Goal: Task Accomplishment & Management: Complete application form

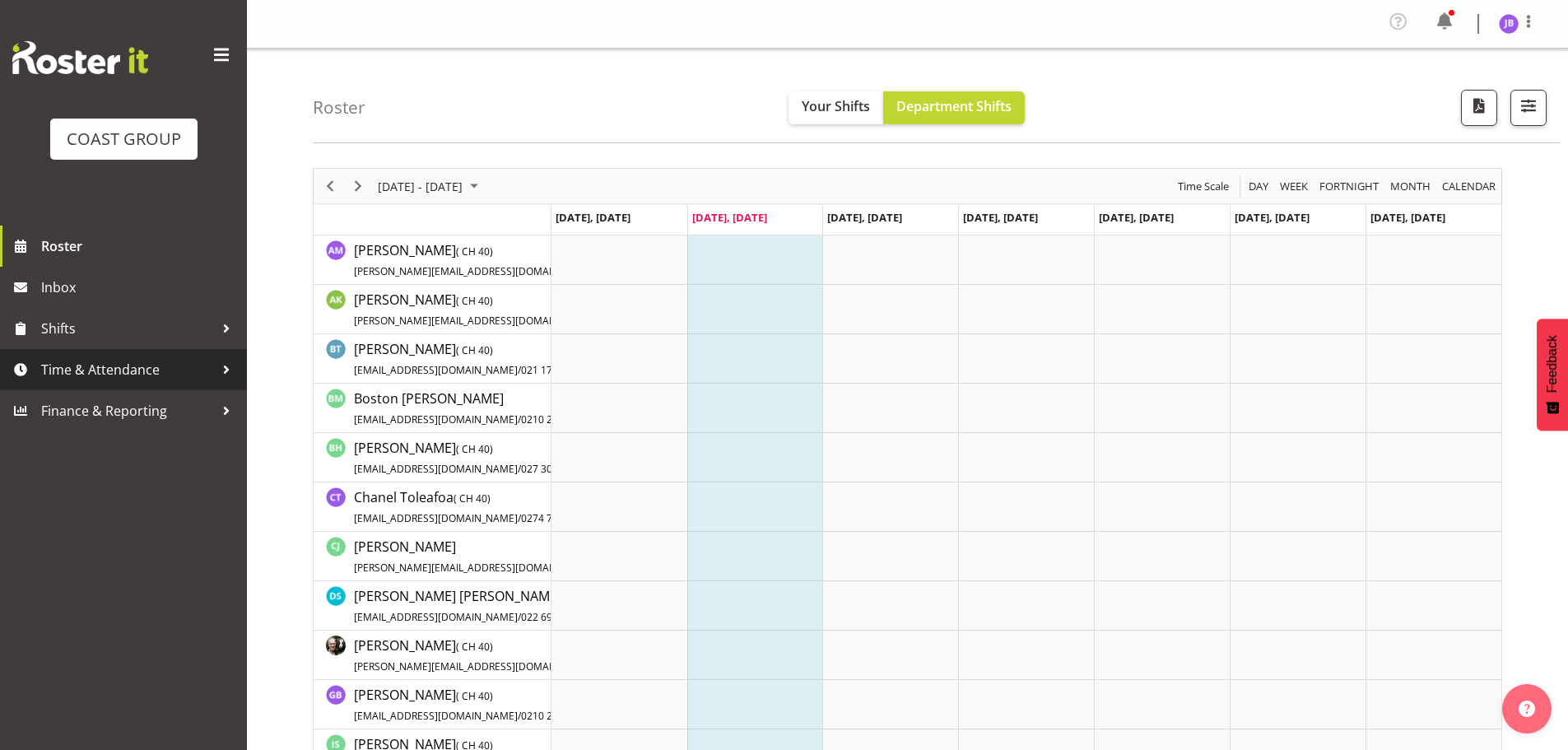
click at [172, 371] on span "Time & Attendance" at bounding box center [128, 369] width 173 height 25
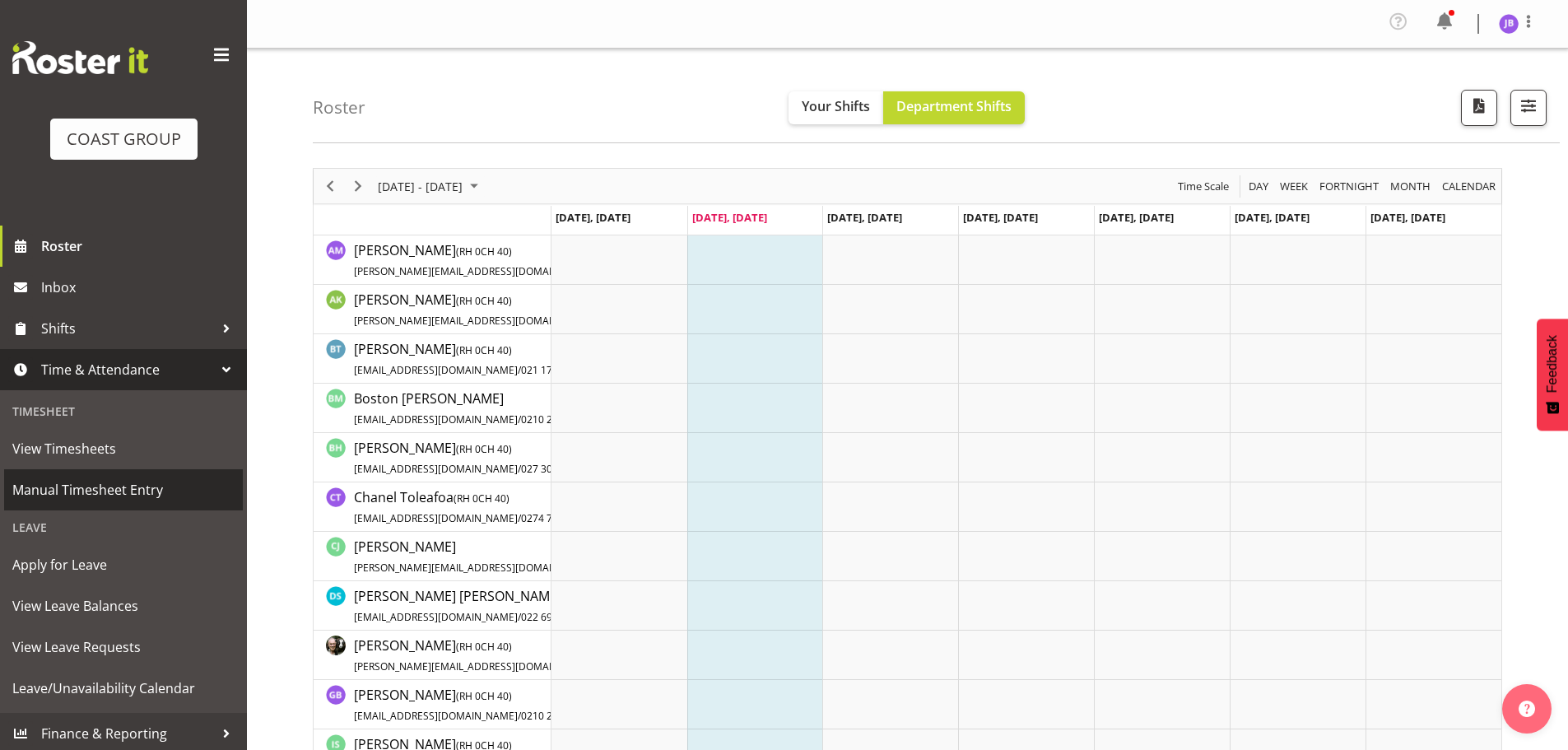
click at [69, 486] on span "Manual Timesheet Entry" at bounding box center [124, 489] width 223 height 25
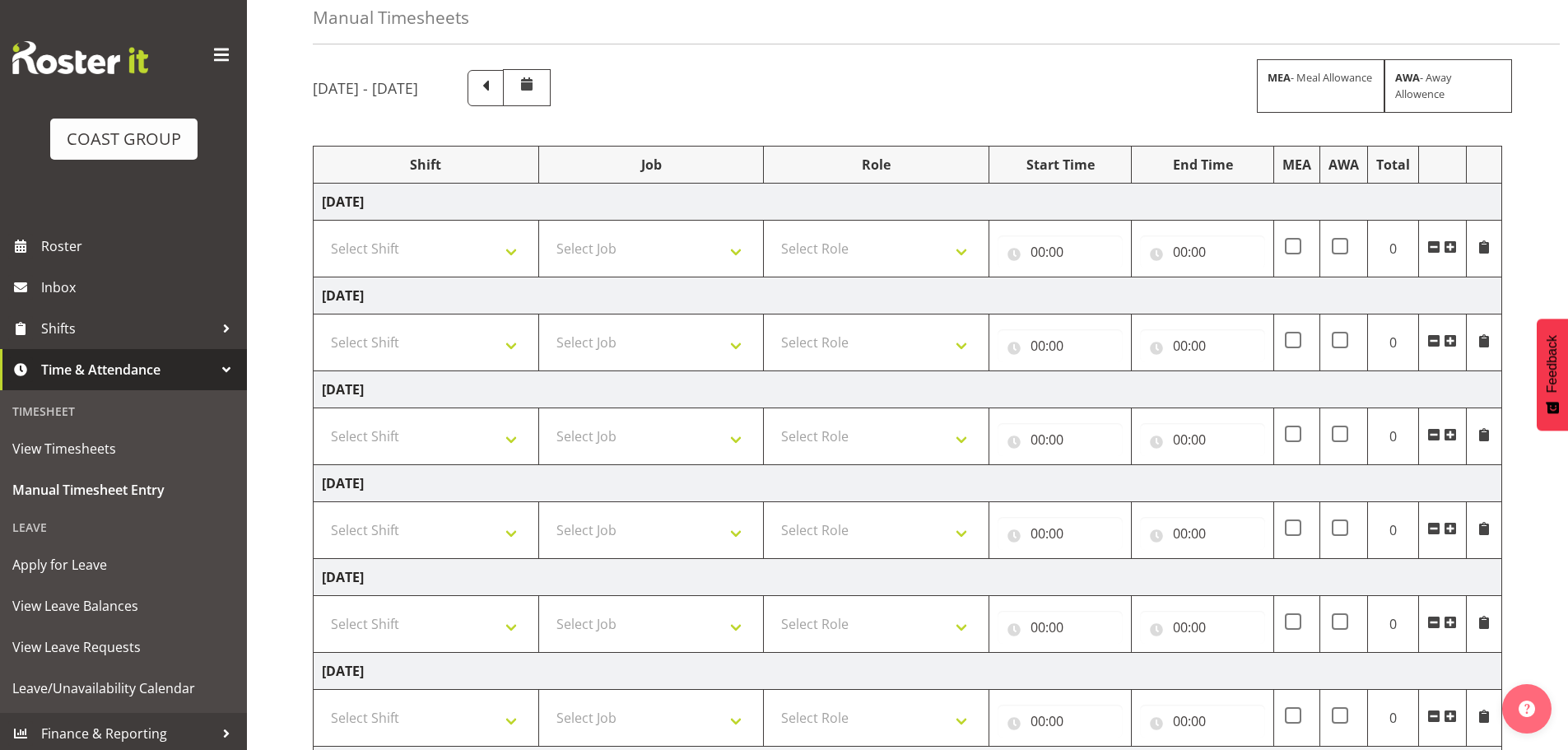
scroll to position [82, 0]
click at [500, 251] on select "Select Shift AKL SIGN ADMIN1 (LEAVE ALONE, DONT MAKE INACTIVE) DW ACCOUNT MANAG…" at bounding box center [426, 247] width 208 height 33
select select "16481"
click at [322, 231] on select "Select Shift AKL SIGN ADMIN1 (LEAVE ALONE, DONT MAKE INACTIVE) DW ACCOUNT MANAG…" at bounding box center [426, 247] width 208 height 33
click at [460, 349] on select "Select Shift AKL SIGN ADMIN1 (LEAVE ALONE, DONT MAKE INACTIVE) DW ACCOUNT MANAG…" at bounding box center [426, 341] width 208 height 33
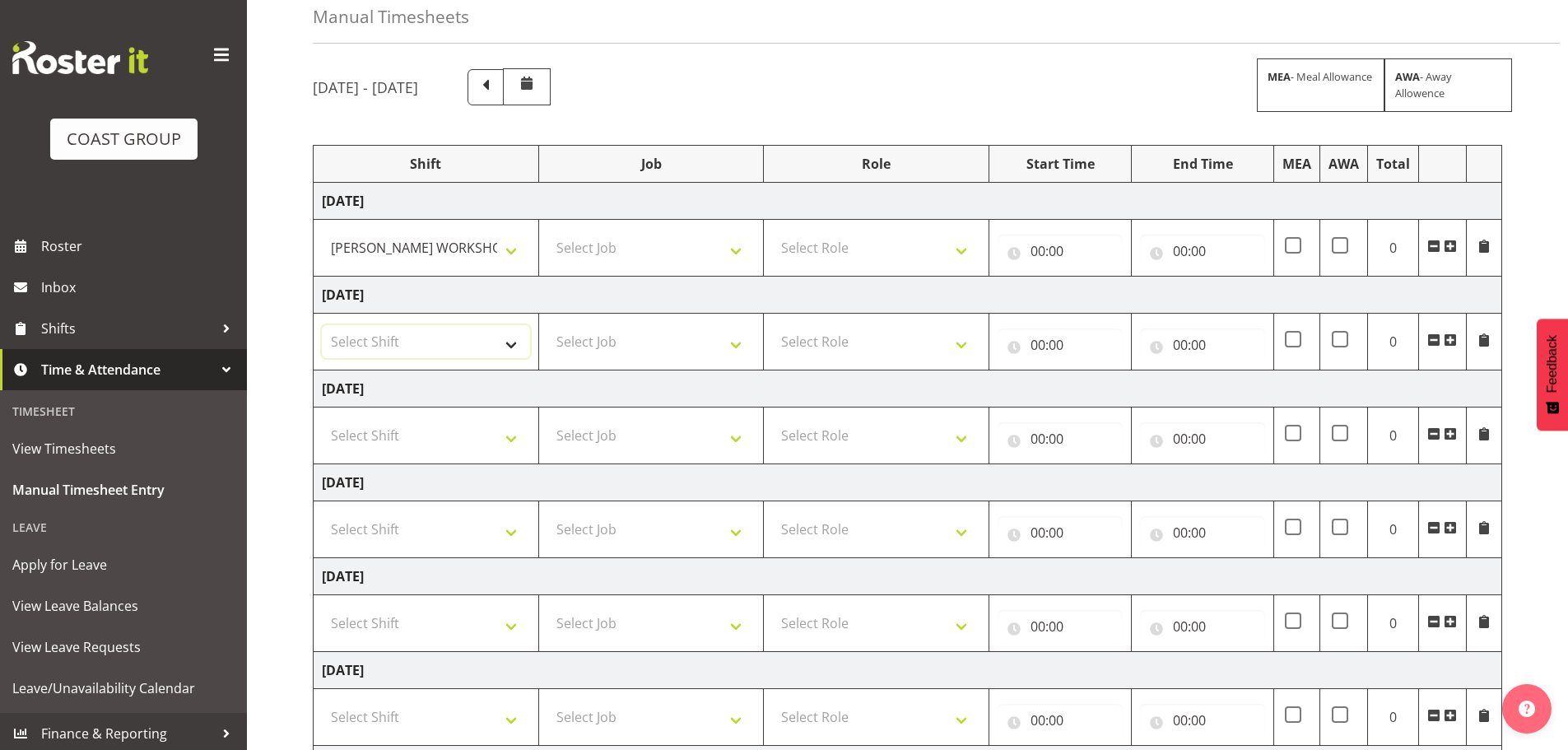
select select "16481"
click at [322, 325] on select "Select Shift AKL SIGN ADMIN1 (LEAVE ALONE, DONT MAKE INACTIVE) DW ACCOUNT MANAG…" at bounding box center [426, 341] width 208 height 33
click at [491, 444] on select "Select Shift AKL SIGN ADMIN1 (LEAVE ALONE, DONT MAKE INACTIVE) DW ACCOUNT MANAG…" at bounding box center [426, 435] width 208 height 33
select select "16481"
click at [322, 419] on select "Select Shift AKL SIGN ADMIN1 (LEAVE ALONE, DONT MAKE INACTIVE) DW ACCOUNT MANAG…" at bounding box center [426, 435] width 208 height 33
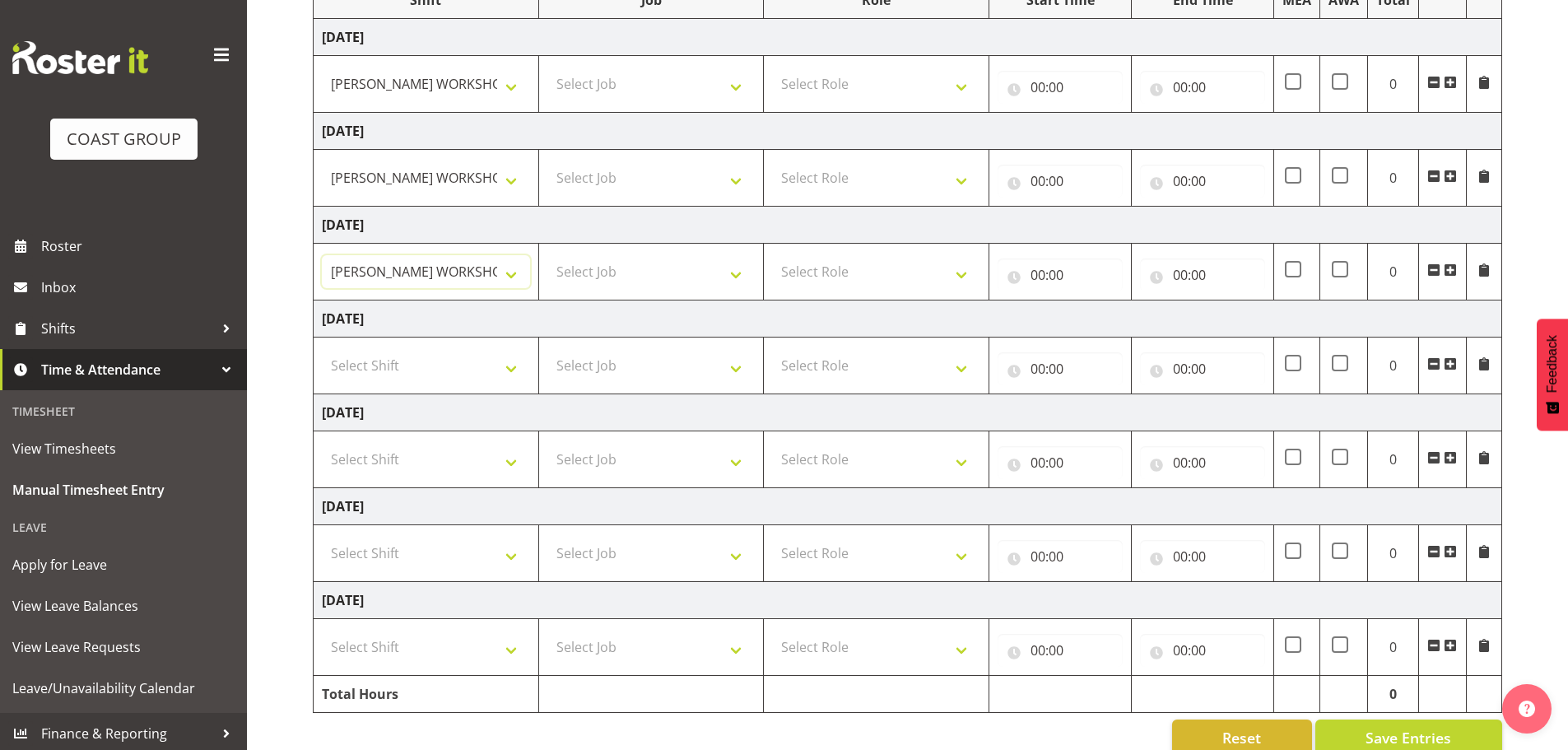
scroll to position [247, 0]
click at [465, 545] on select "Select Shift AKL SIGN ADMIN1 (LEAVE ALONE, DONT MAKE INACTIVE) DW ACCOUNT MANAG…" at bounding box center [426, 552] width 208 height 33
select select "16481"
click at [322, 536] on select "Select Shift AKL SIGN ADMIN1 (LEAVE ALONE, DONT MAKE INACTIVE) DW ACCOUNT MANAG…" at bounding box center [426, 552] width 208 height 33
click at [448, 659] on select "Select Shift AKL SIGN ADMIN1 (LEAVE ALONE, DONT MAKE INACTIVE) DW ACCOUNT MANAG…" at bounding box center [426, 646] width 208 height 33
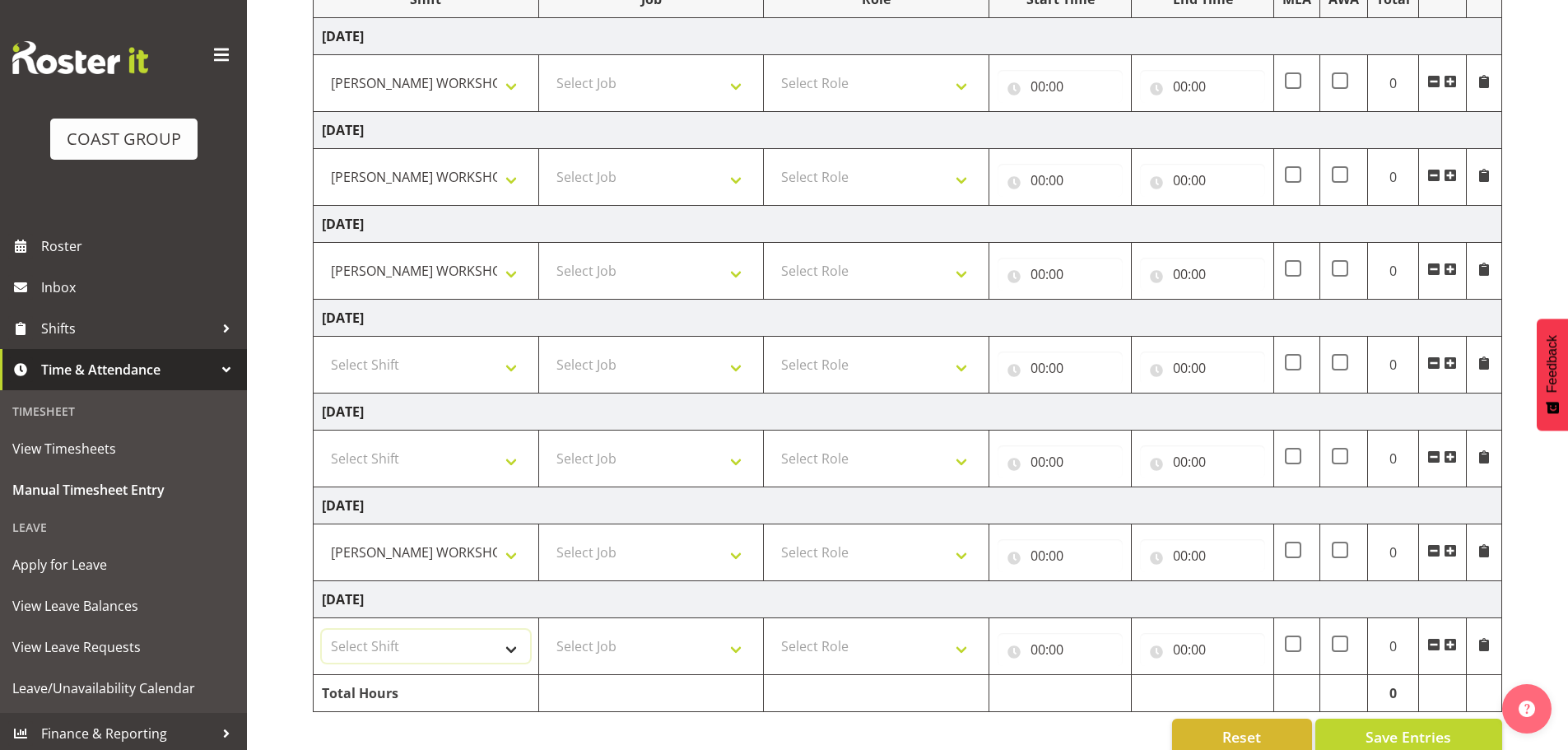
select select "16481"
click at [322, 630] on select "Select Shift AKL SIGN ADMIN1 (LEAVE ALONE, DONT MAKE INACTIVE) DW ACCOUNT MANAG…" at bounding box center [426, 646] width 208 height 33
click at [853, 90] on select "Select Role FABRICATION DW" at bounding box center [876, 83] width 208 height 33
select select "543"
click at [772, 67] on select "Select Role FABRICATION DW" at bounding box center [876, 83] width 208 height 33
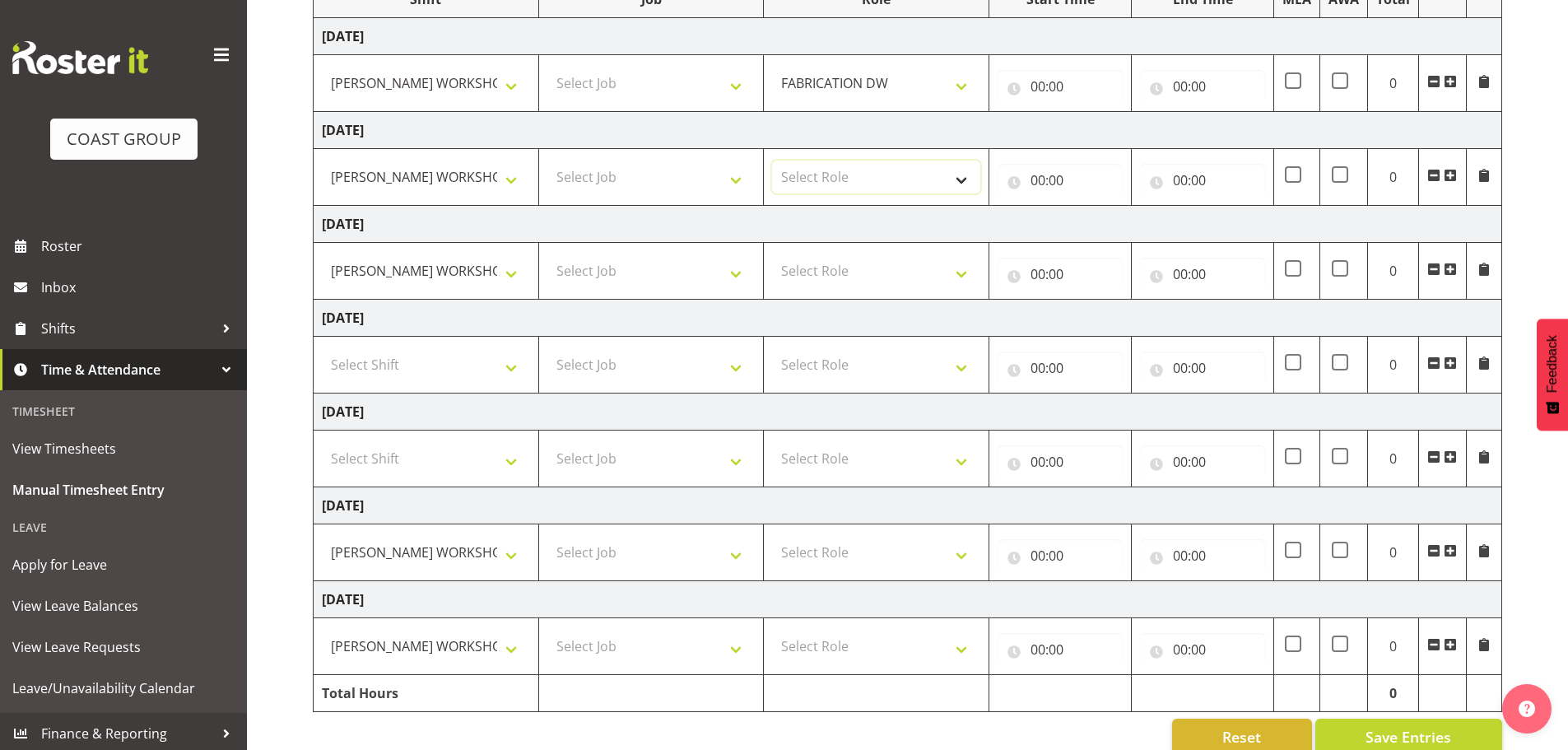
click at [867, 167] on select "Select Role FABRICATION DW" at bounding box center [876, 177] width 208 height 33
select select "543"
click at [772, 161] on select "Select Role FABRICATION DW" at bounding box center [876, 177] width 208 height 33
drag, startPoint x: 861, startPoint y: 273, endPoint x: 868, endPoint y: 283, distance: 12.2
click at [861, 273] on select "Select Role FABRICATION DW" at bounding box center [876, 270] width 208 height 33
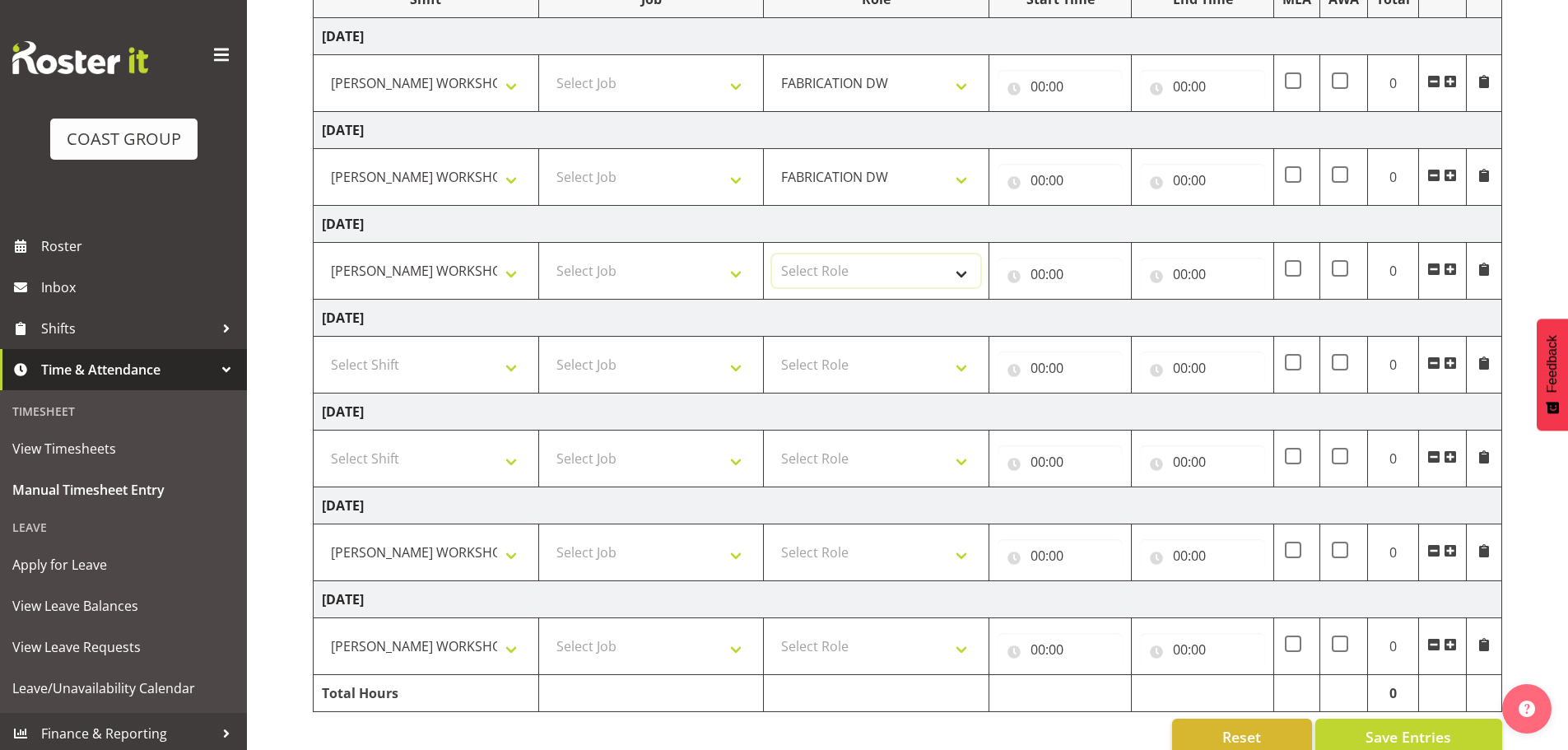
select select "543"
click at [772, 254] on select "Select Role FABRICATION DW" at bounding box center [876, 270] width 208 height 33
click at [869, 546] on select "Select Role FABRICATION DW" at bounding box center [876, 552] width 208 height 33
select select "543"
click at [772, 536] on select "Select Role FABRICATION DW" at bounding box center [876, 552] width 208 height 33
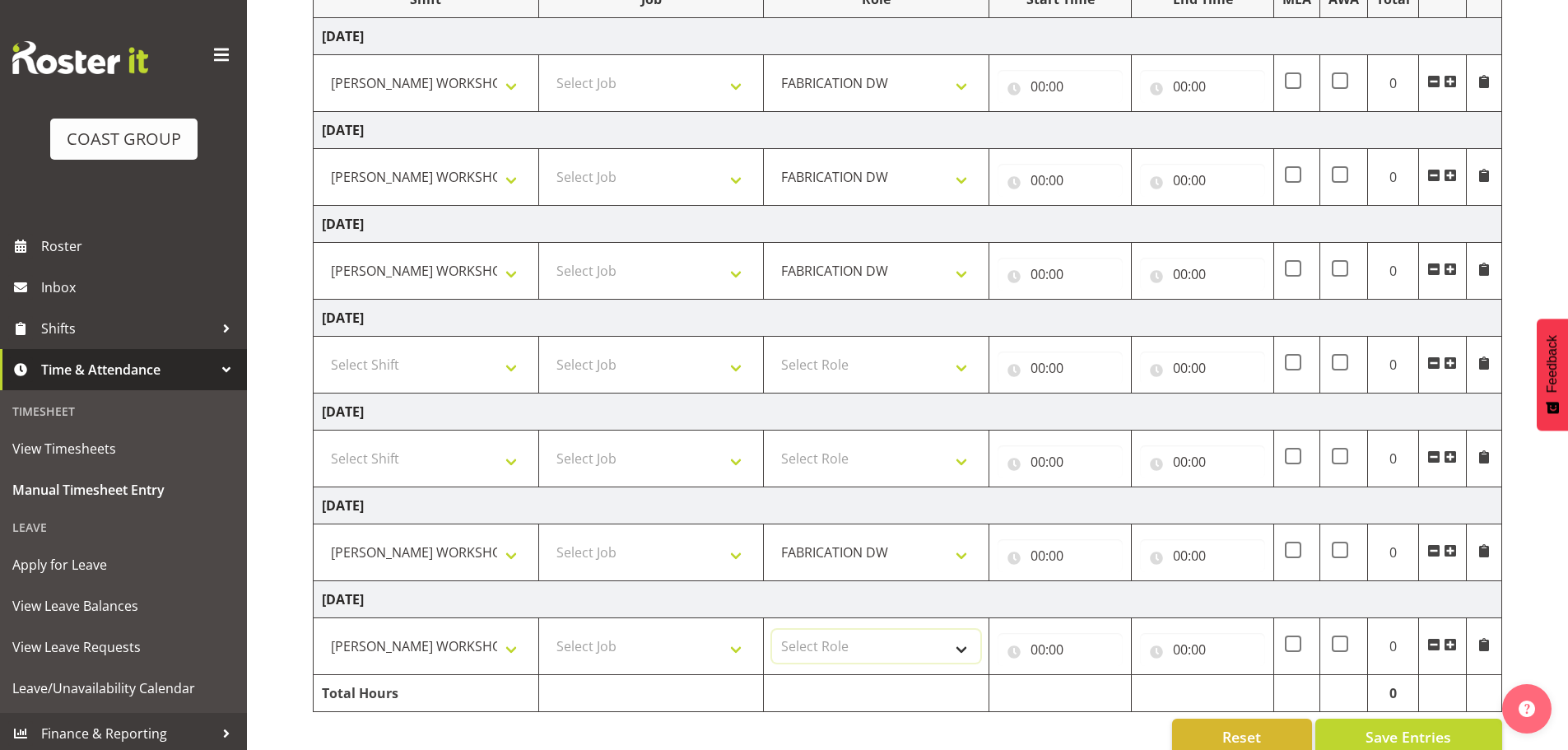
click at [868, 658] on select "Select Role FABRICATION DW" at bounding box center [876, 646] width 208 height 33
select select "543"
click at [772, 630] on select "Select Role FABRICATION DW" at bounding box center [876, 646] width 208 height 33
click at [1037, 74] on input "00:00" at bounding box center [1060, 86] width 125 height 33
click at [1086, 124] on div "00 01 02 03 04 05 06 07 08 09 10 11 12 13 14 15 16 17 18 19 20 21 22 23 : 00 01…" at bounding box center [1129, 133] width 263 height 41
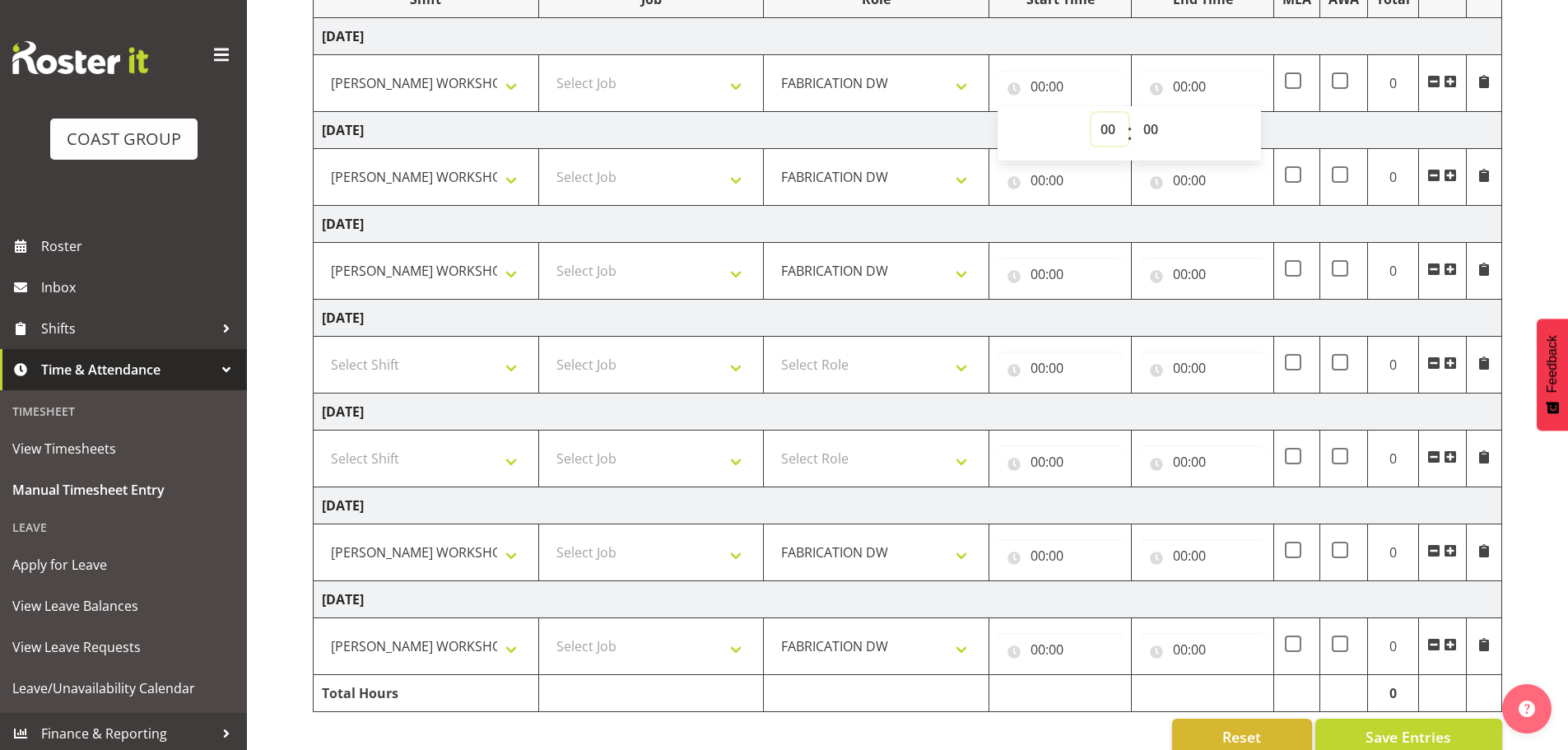
click at [1108, 136] on select "00 01 02 03 04 05 06 07 08 09 10 11 12 13 14 15 16 17 18 19 20 21 22 23" at bounding box center [1110, 129] width 37 height 33
select select "5"
click at [1091, 113] on select "00 01 02 03 04 05 06 07 08 09 10 11 12 13 14 15 16 17 18 19 20 21 22 23" at bounding box center [1110, 129] width 37 height 33
type input "05:00"
click at [1038, 178] on input "00:00" at bounding box center [1060, 179] width 125 height 33
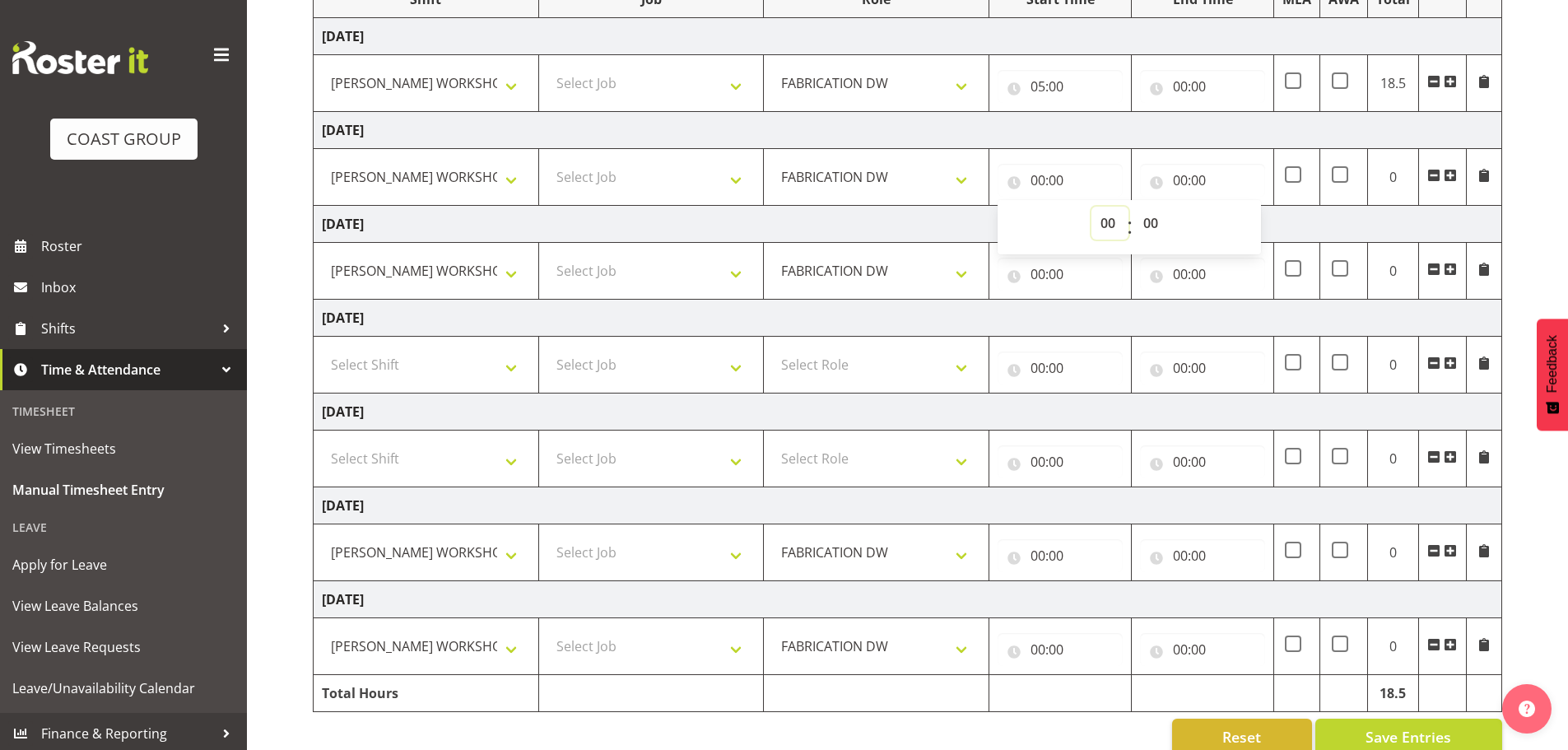
click at [1102, 226] on select "00 01 02 03 04 05 06 07 08 09 10 11 12 13 14 15 16 17 18 19 20 21 22 23" at bounding box center [1110, 223] width 37 height 33
select select "5"
click at [1091, 207] on select "00 01 02 03 04 05 06 07 08 09 10 11 12 13 14 15 16 17 18 19 20 21 22 23" at bounding box center [1110, 223] width 37 height 33
type input "05:00"
click at [1041, 275] on input "00:00" at bounding box center [1060, 273] width 125 height 33
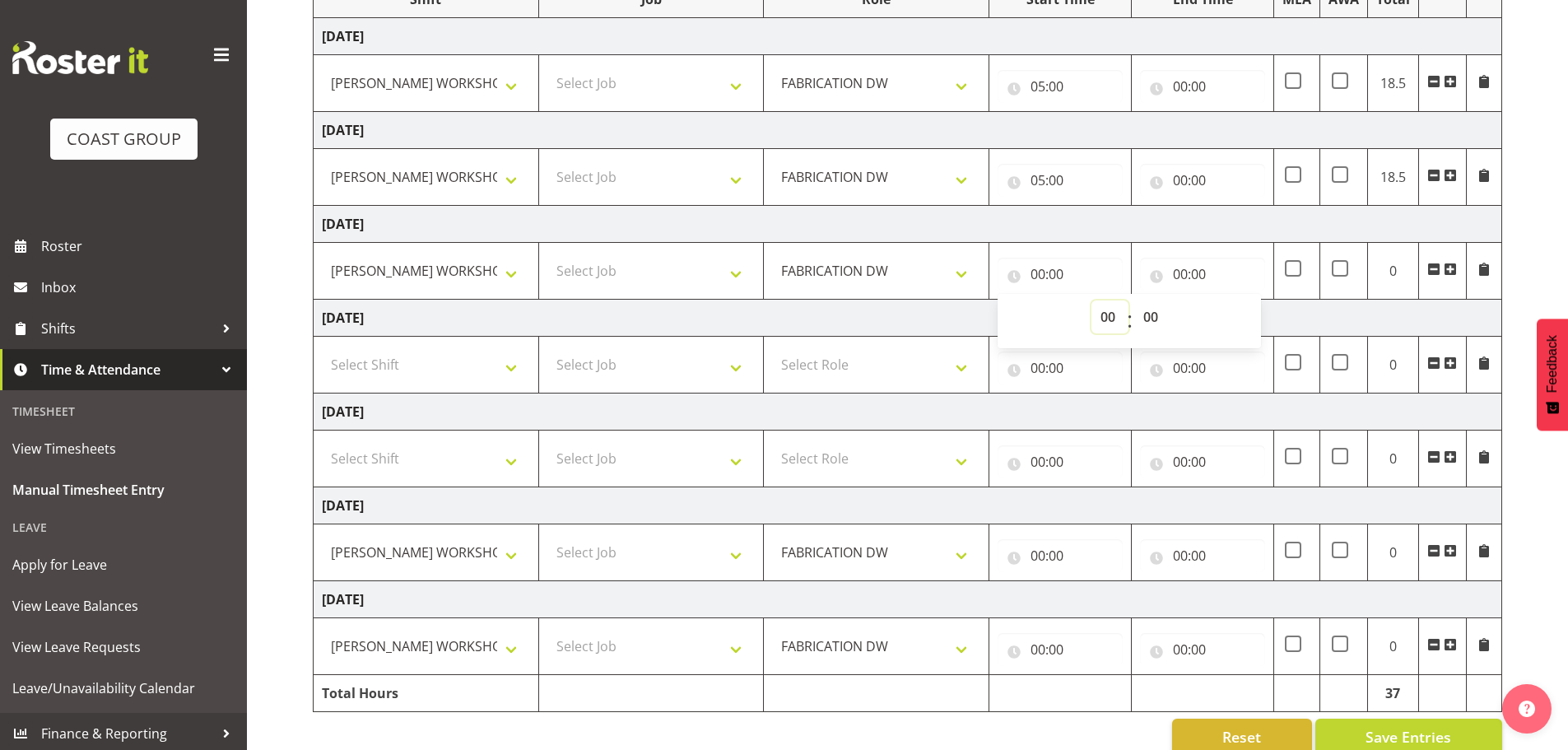
click at [1113, 312] on select "00 01 02 03 04 05 06 07 08 09 10 11 12 13 14 15 16 17 18 19 20 21 22 23" at bounding box center [1110, 317] width 37 height 33
select select "5"
click at [1091, 301] on select "00 01 02 03 04 05 06 07 08 09 10 11 12 13 14 15 16 17 18 19 20 21 22 23" at bounding box center [1110, 317] width 37 height 33
type input "05:00"
click at [1048, 555] on input "00:00" at bounding box center [1060, 555] width 125 height 33
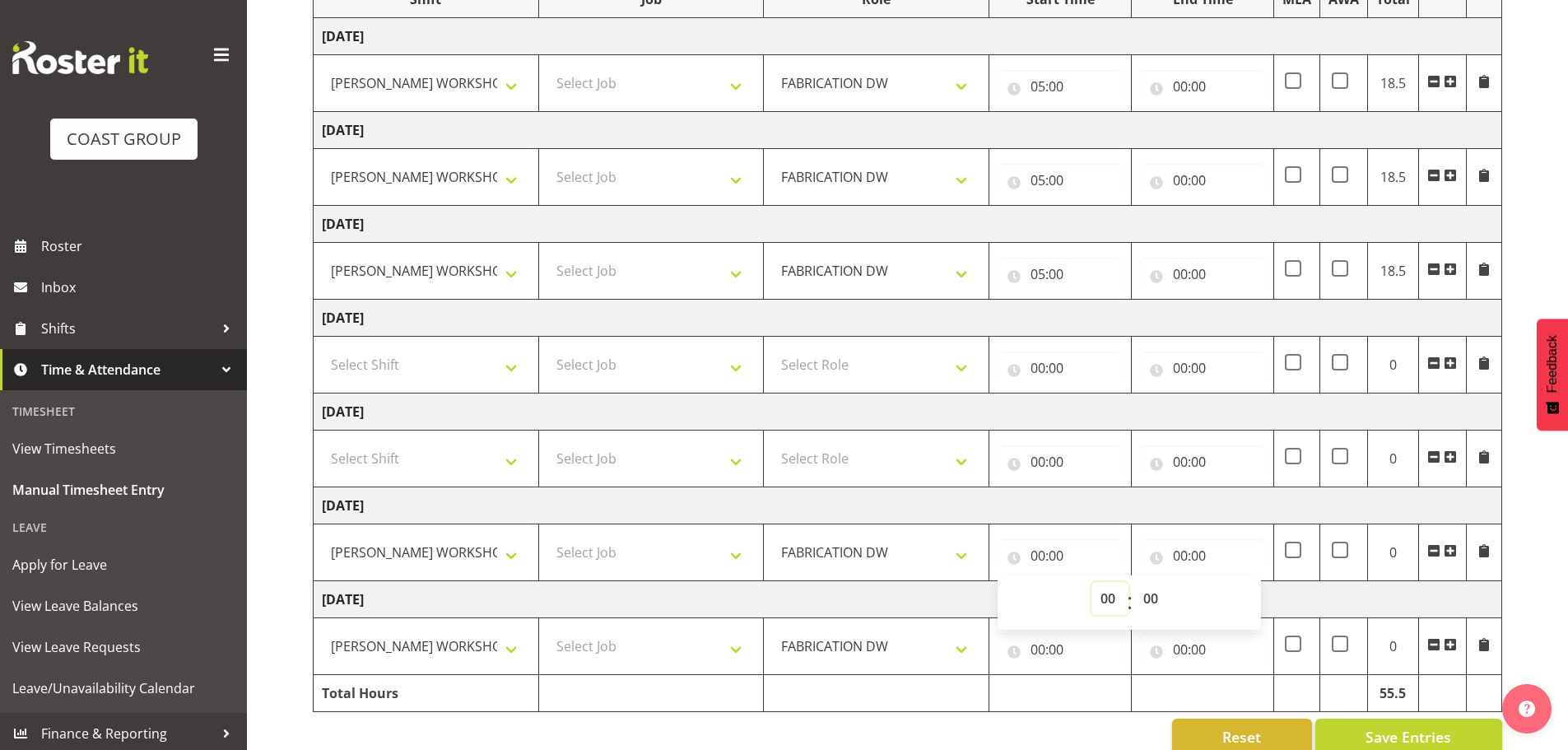
click at [1099, 589] on select "00 01 02 03 04 05 06 07 08 09 10 11 12 13 14 15 16 17 18 19 20 21 22 23" at bounding box center [1110, 598] width 37 height 33
select select "5"
click at [1091, 582] on select "00 01 02 03 04 05 06 07 08 09 10 11 12 13 14 15 16 17 18 19 20 21 22 23" at bounding box center [1110, 598] width 37 height 33
type input "05:00"
click at [1039, 642] on input "00:00" at bounding box center [1060, 649] width 125 height 33
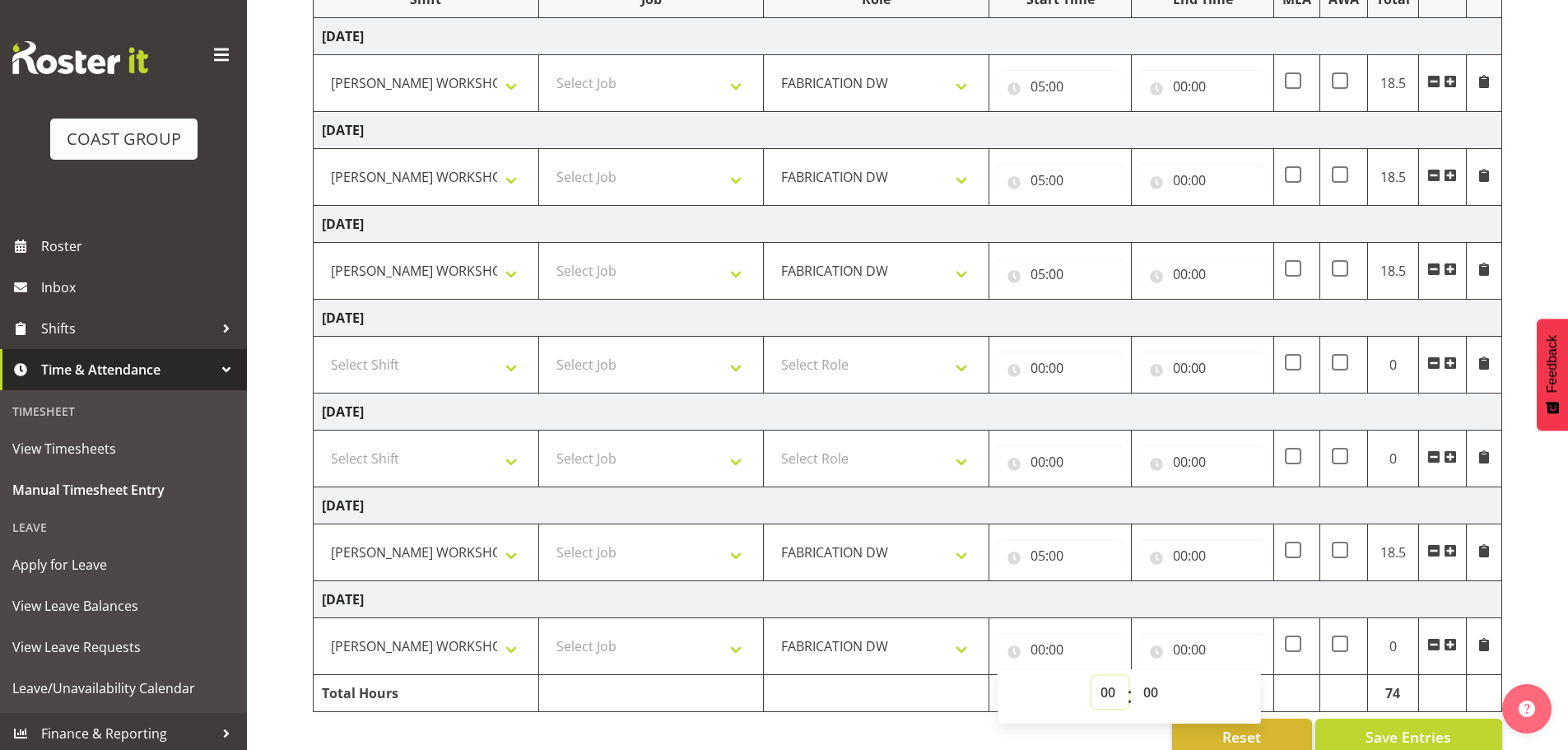
click at [1096, 681] on select "00 01 02 03 04 05 06 07 08 09 10 11 12 13 14 15 16 17 18 19 20 21 22 23" at bounding box center [1110, 692] width 37 height 33
select select "5"
click at [1091, 676] on select "00 01 02 03 04 05 06 07 08 09 10 11 12 13 14 15 16 17 18 19 20 21 22 23" at bounding box center [1110, 692] width 37 height 33
type input "05:00"
click at [1052, 555] on input "05:00" at bounding box center [1060, 555] width 125 height 33
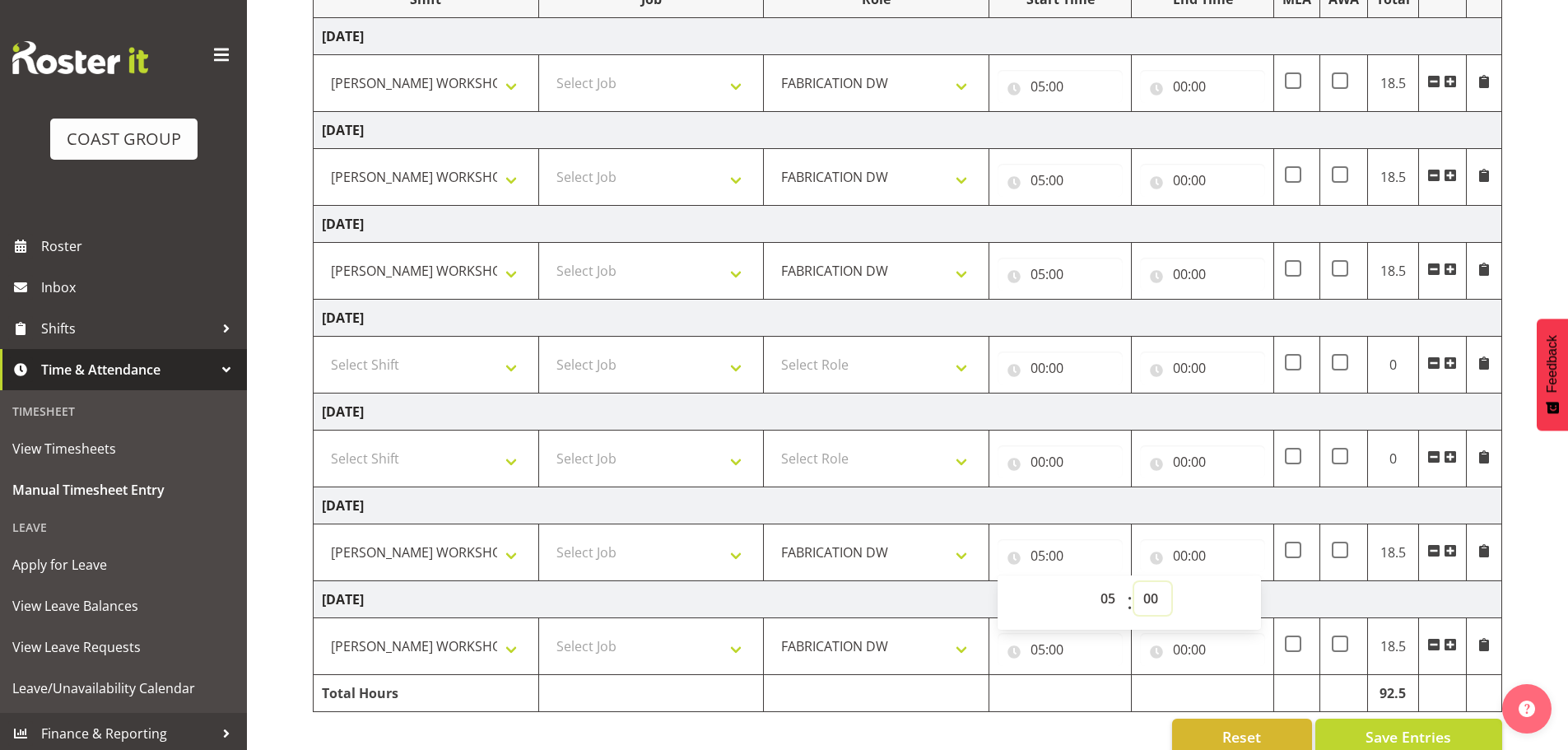
click at [1157, 593] on select "00 01 02 03 04 05 06 07 08 09 10 11 12 13 14 15 16 17 18 19 20 21 22 23 24 25 2…" at bounding box center [1153, 598] width 37 height 33
select select "30"
click at [1135, 582] on select "00 01 02 03 04 05 06 07 08 09 10 11 12 13 14 15 16 17 18 19 20 21 22 23 24 25 2…" at bounding box center [1153, 598] width 37 height 33
type input "05:30"
click at [1179, 554] on input "00:00" at bounding box center [1203, 555] width 125 height 33
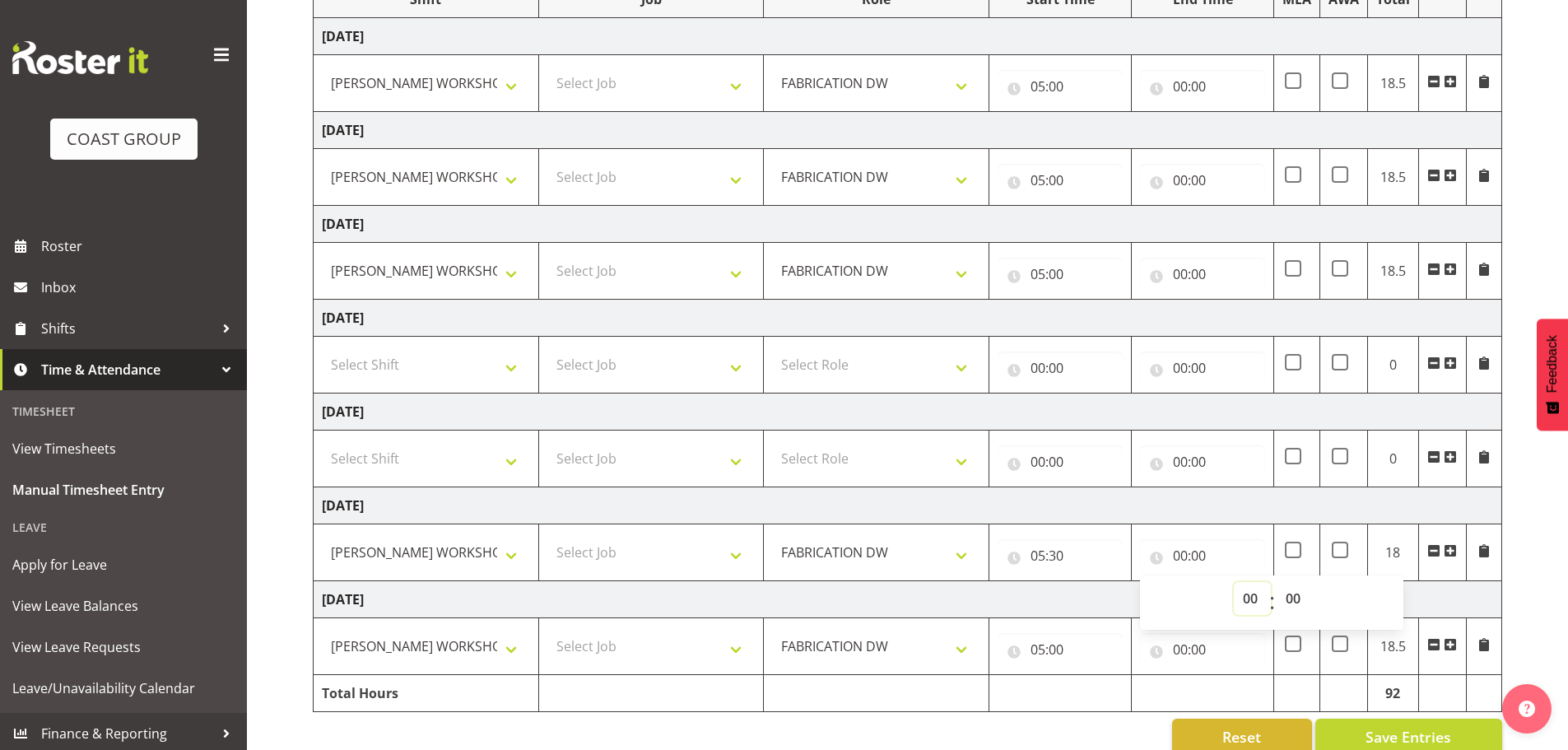
click at [1235, 594] on select "00 01 02 03 04 05 06 07 08 09 10 11 12 13 14 15 16 17 18 19 20 21 22 23" at bounding box center [1253, 598] width 37 height 33
select select "14"
click at [1234, 582] on select "00 01 02 03 04 05 06 07 08 09 10 11 12 13 14 15 16 17 18 19 20 21 22 23" at bounding box center [1253, 598] width 37 height 33
type input "14:00"
click at [1300, 589] on select "00 01 02 03 04 05 06 07 08 09 10 11 12 13 14 15 16 17 18 19 20 21 22 23 24 25 2…" at bounding box center [1295, 598] width 37 height 33
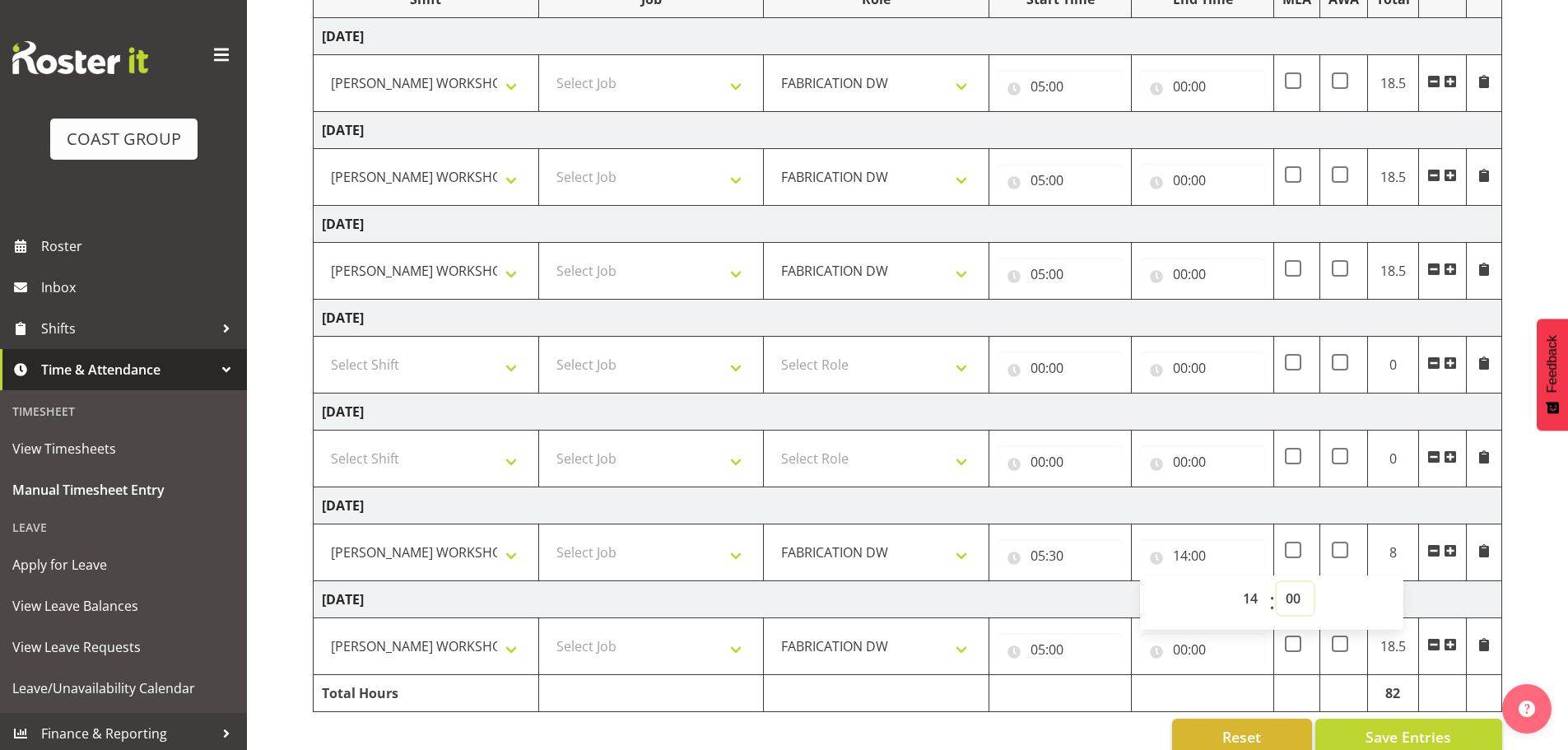
select select "30"
click at [1277, 582] on select "00 01 02 03 04 05 06 07 08 09 10 11 12 13 14 15 16 17 18 19 20 21 22 23 24 25 2…" at bounding box center [1295, 598] width 37 height 33
type input "14:30"
click at [1187, 653] on input "00:00" at bounding box center [1203, 649] width 125 height 33
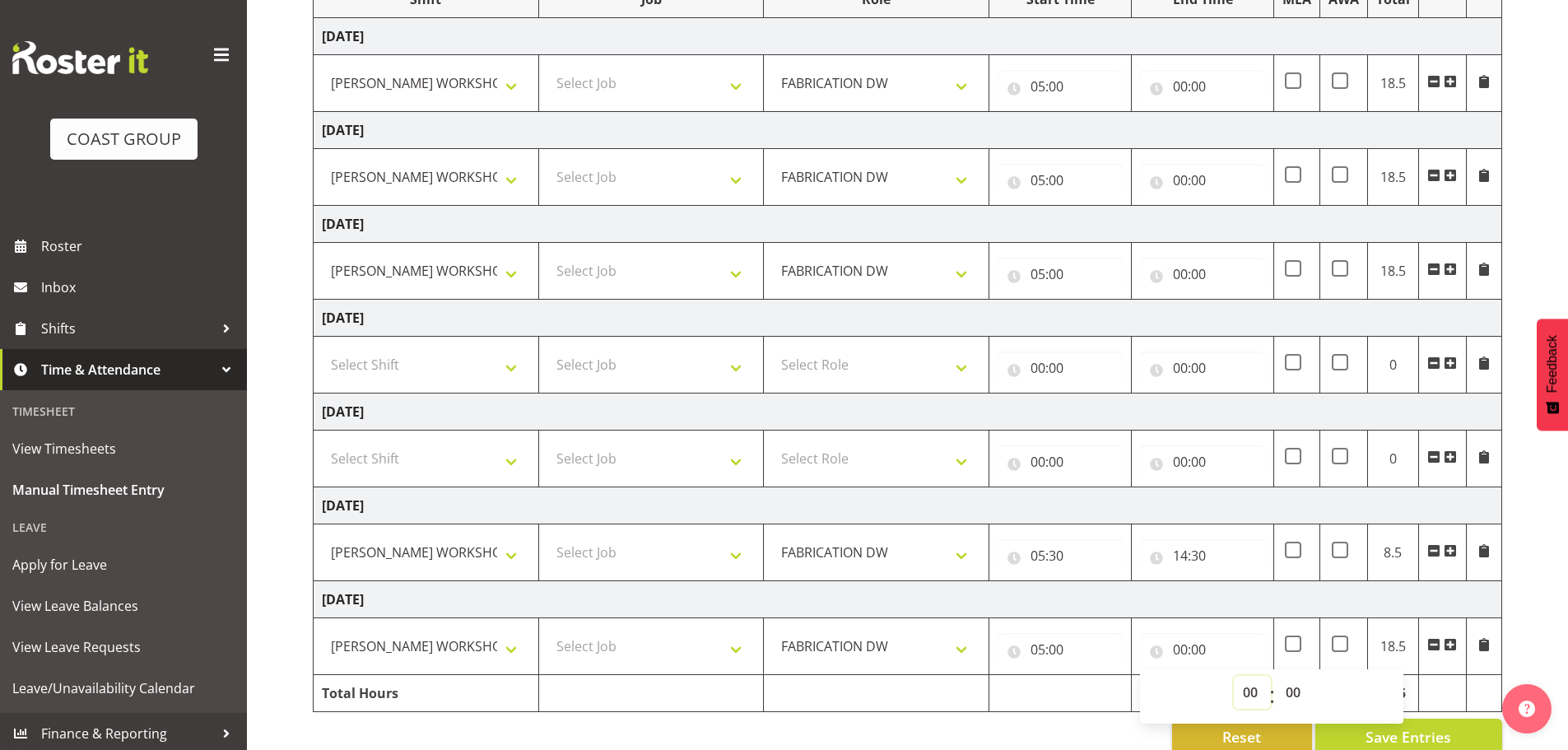
click at [1239, 687] on select "00 01 02 03 04 05 06 07 08 09 10 11 12 13 14 15 16 17 18 19 20 21 22 23" at bounding box center [1253, 692] width 37 height 33
select select "15"
click at [1234, 676] on select "00 01 02 03 04 05 06 07 08 09 10 11 12 13 14 15 16 17 18 19 20 21 22 23" at bounding box center [1253, 692] width 37 height 33
type input "15:00"
click at [1178, 85] on input "00:00" at bounding box center [1203, 86] width 125 height 33
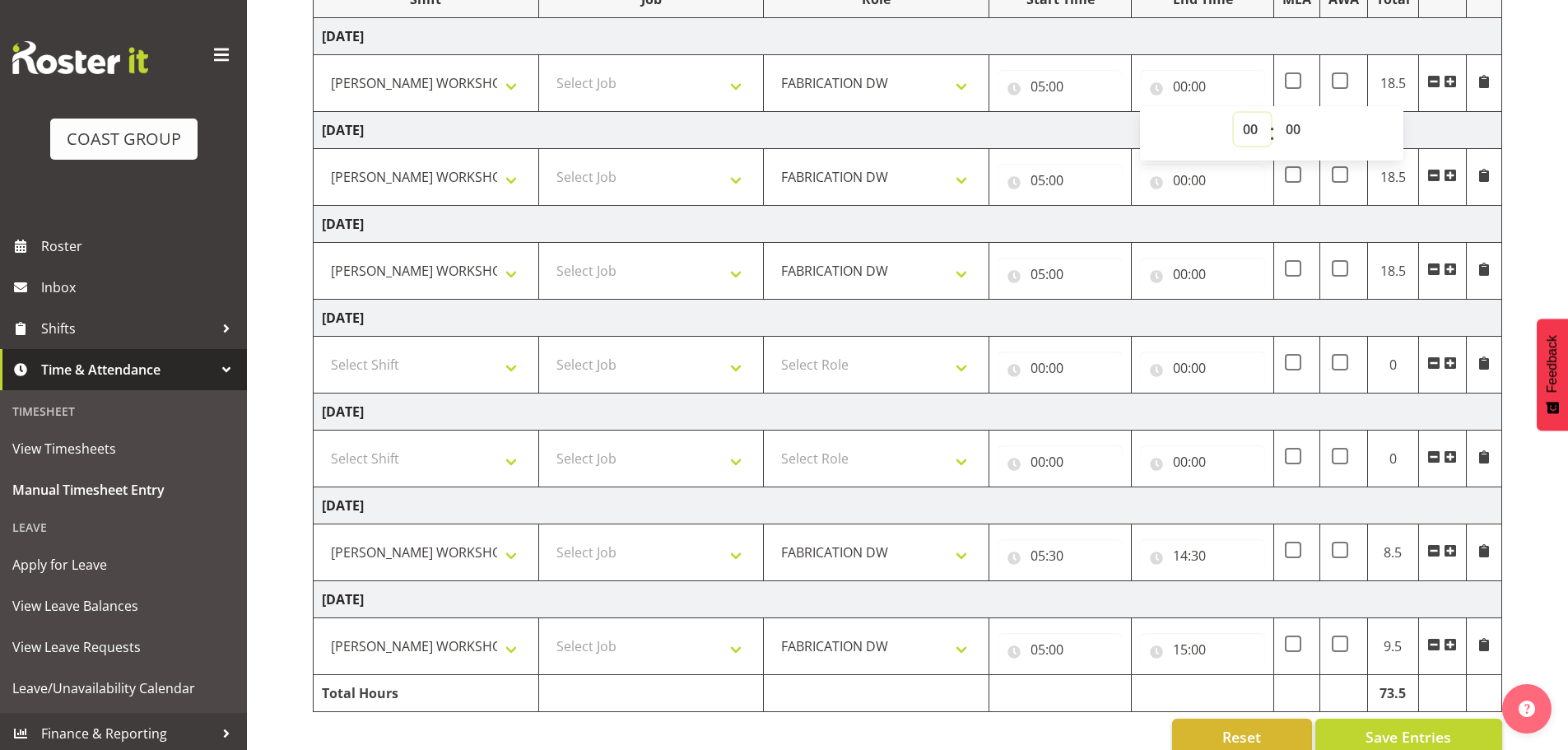
click at [1235, 125] on select "00 01 02 03 04 05 06 07 08 09 10 11 12 13 14 15 16 17 18 19 20 21 22 23" at bounding box center [1253, 129] width 37 height 33
select select "15"
click at [1234, 113] on select "00 01 02 03 04 05 06 07 08 09 10 11 12 13 14 15 16 17 18 19 20 21 22 23" at bounding box center [1253, 129] width 37 height 33
type input "15:00"
click at [1175, 183] on input "00:00" at bounding box center [1203, 179] width 125 height 33
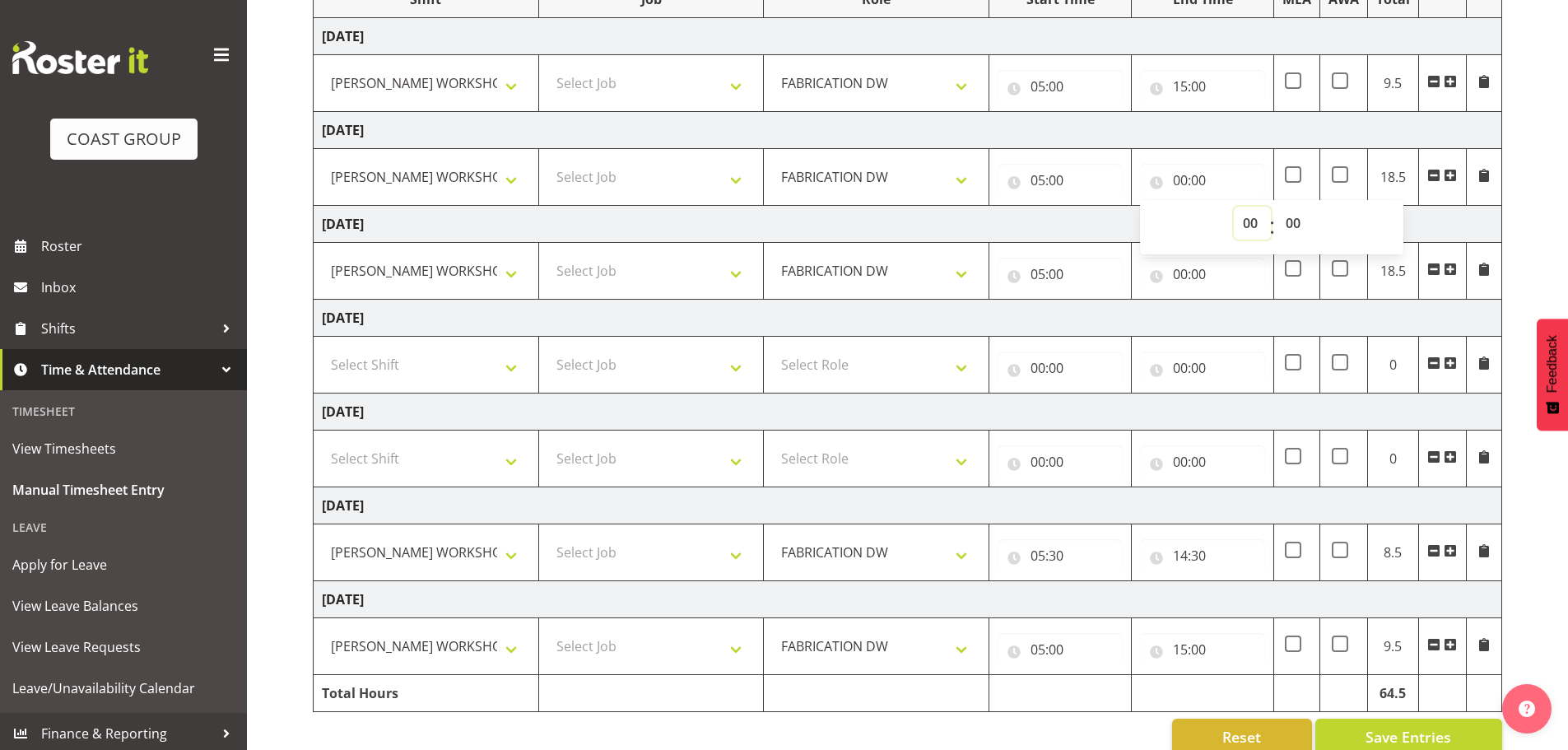
click at [1241, 227] on select "00 01 02 03 04 05 06 07 08 09 10 11 12 13 14 15 16 17 18 19 20 21 22 23" at bounding box center [1253, 223] width 37 height 33
select select "15"
click at [1234, 207] on select "00 01 02 03 04 05 06 07 08 09 10 11 12 13 14 15 16 17 18 19 20 21 22 23" at bounding box center [1253, 223] width 37 height 33
type input "15:00"
click at [1179, 264] on input "00:00" at bounding box center [1203, 273] width 125 height 33
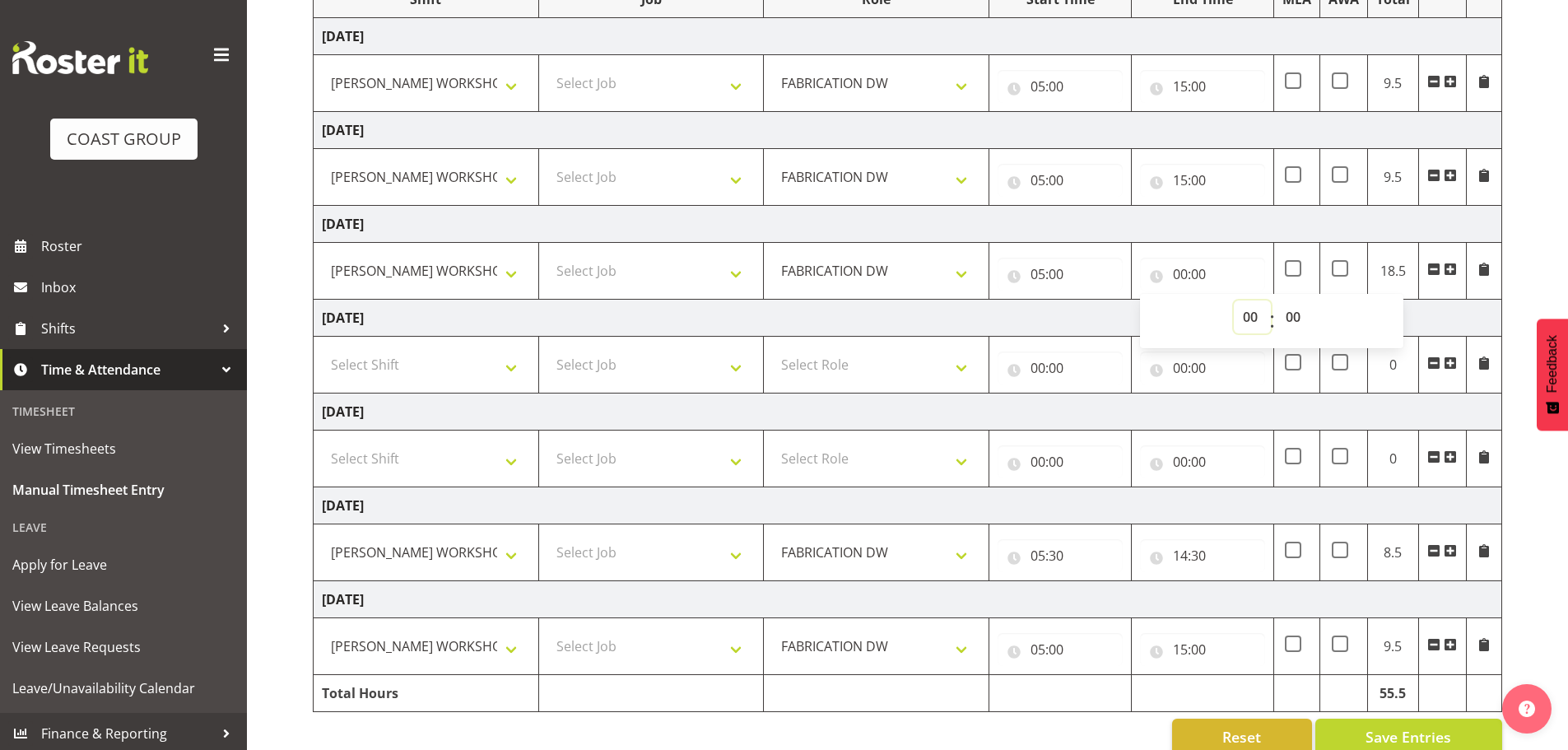
click at [1251, 314] on select "00 01 02 03 04 05 06 07 08 09 10 11 12 13 14 15 16 17 18 19 20 21 22 23" at bounding box center [1253, 317] width 37 height 33
select select "15"
click at [1234, 301] on select "00 01 02 03 04 05 06 07 08 09 10 11 12 13 14 15 16 17 18 19 20 21 22 23" at bounding box center [1253, 317] width 37 height 33
type input "15:00"
click at [1432, 735] on span "Save Entries" at bounding box center [1408, 736] width 86 height 21
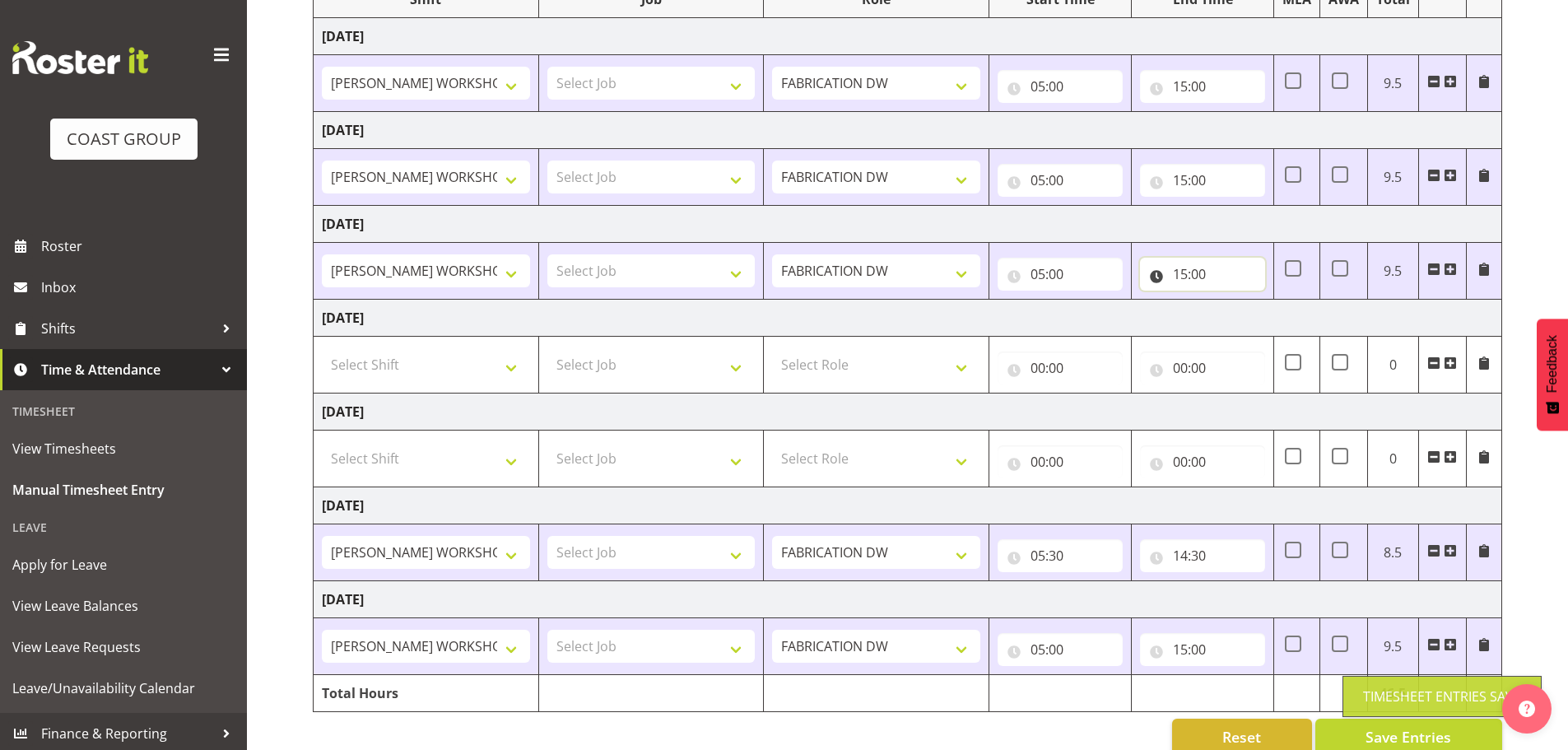
click at [1181, 278] on input "15:00" at bounding box center [1203, 273] width 125 height 33
click at [1228, 321] on div "00 01 02 03 04 05 06 07 08 09 10 11 12 13 14 15 16 17 18 19 20 21 22 23 : 00 01…" at bounding box center [1272, 321] width 263 height 41
click at [1245, 318] on select "00 01 02 03 04 05 06 07 08 09 10 11 12 13 14 15 16 17 18 19 20 21 22 23" at bounding box center [1253, 317] width 37 height 33
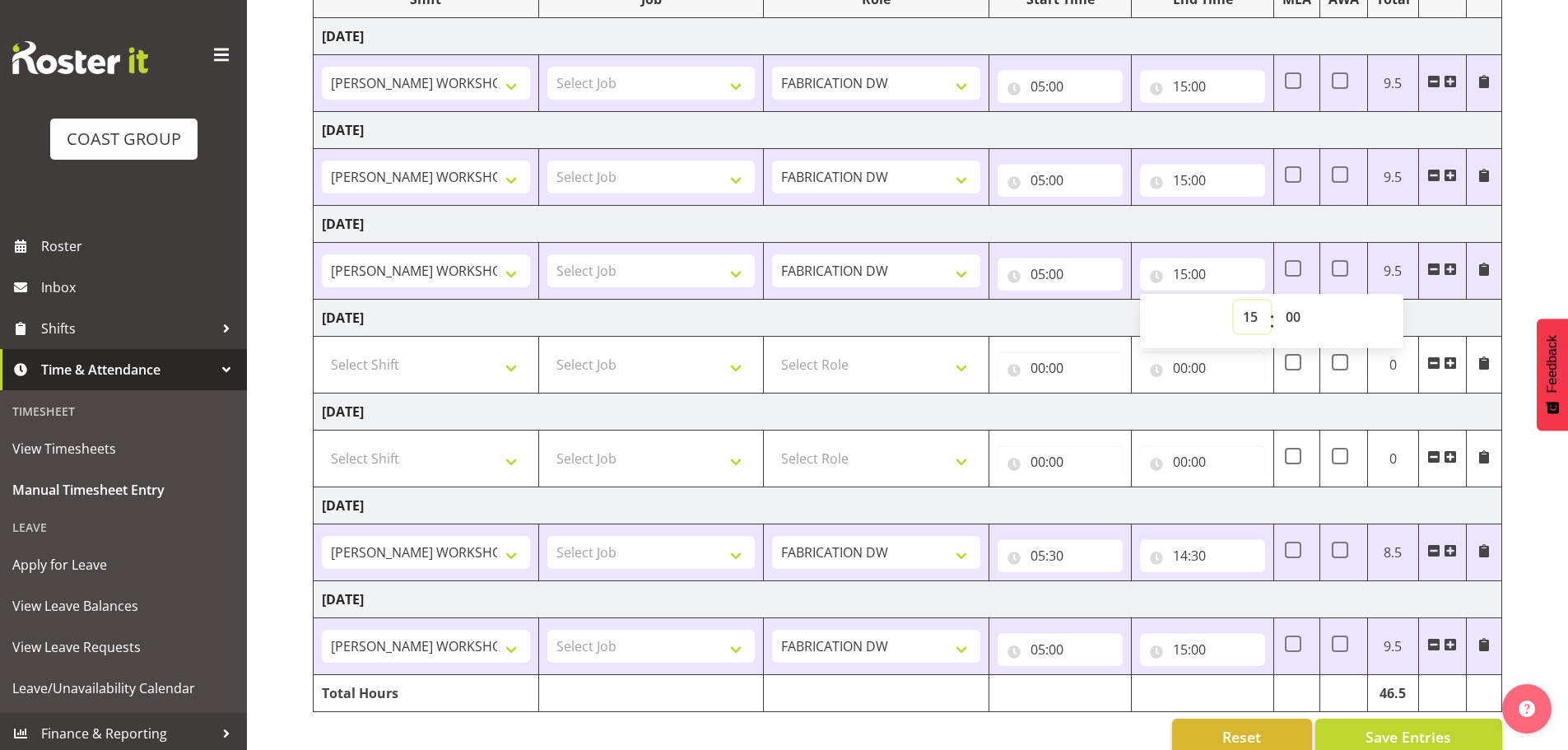
select select "14"
click at [1234, 301] on select "00 01 02 03 04 05 06 07 08 09 10 11 12 13 14 15 16 17 18 19 20 21 22 23" at bounding box center [1253, 317] width 37 height 33
type input "14:00"
click at [1282, 318] on select "00 01 02 03 04 05 06 07 08 09 10 11 12 13 14 15 16 17 18 19 20 21 22 23 24 25 2…" at bounding box center [1295, 317] width 37 height 33
select select "30"
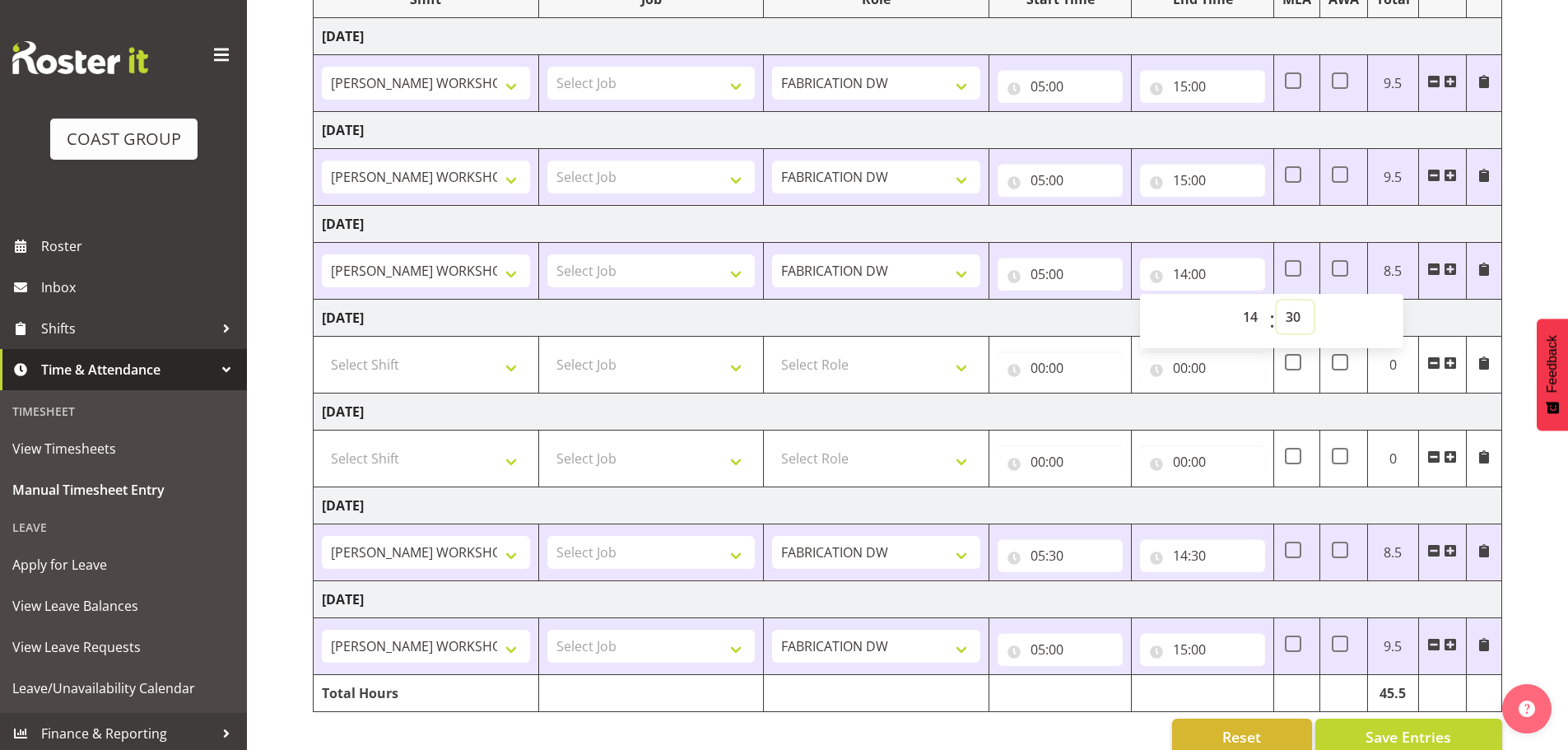
click at [1277, 301] on select "00 01 02 03 04 05 06 07 08 09 10 11 12 13 14 15 16 17 18 19 20 21 22 23 24 25 2…" at bounding box center [1295, 317] width 37 height 33
type input "14:30"
click at [1406, 738] on span "Save Entries" at bounding box center [1408, 736] width 86 height 21
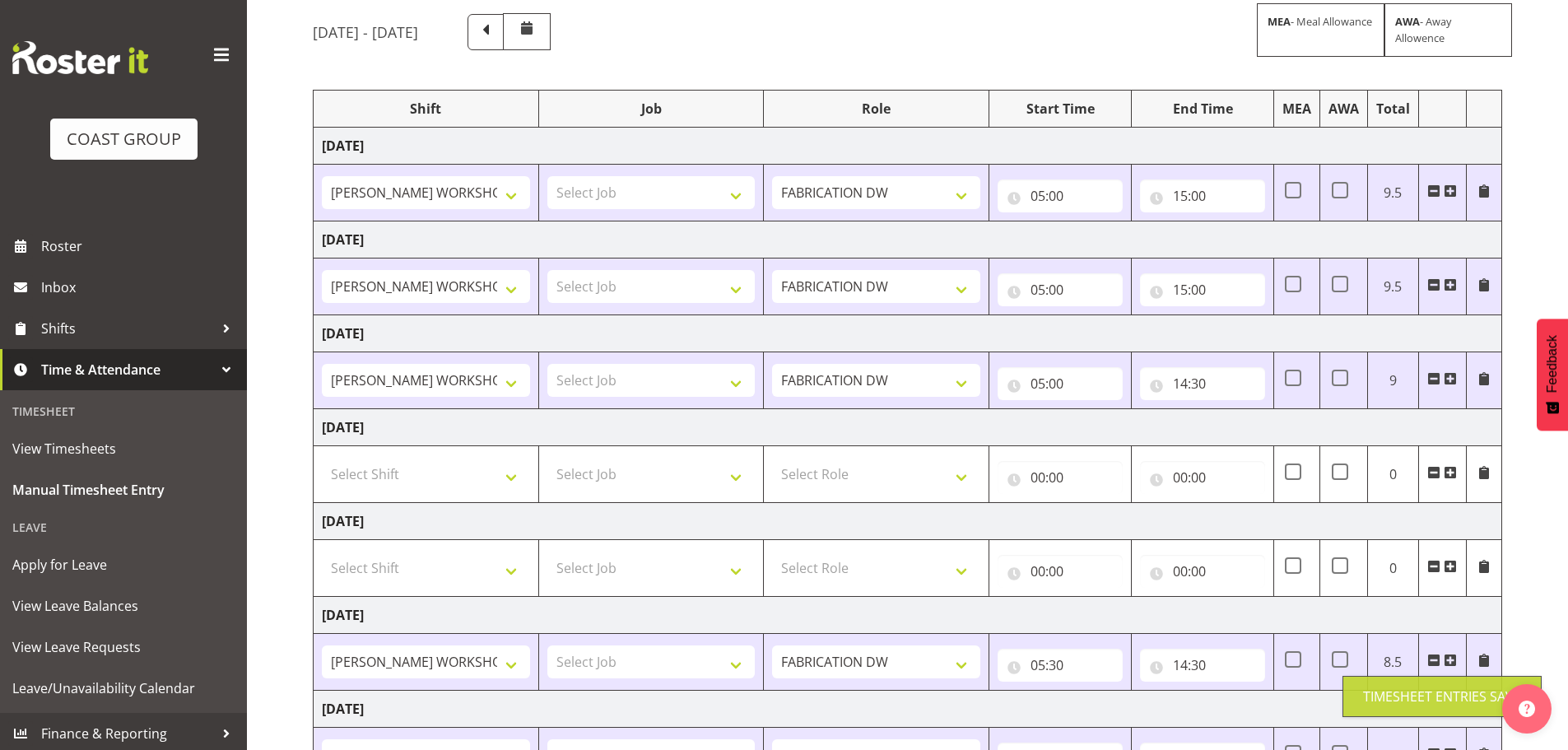
scroll to position [0, 0]
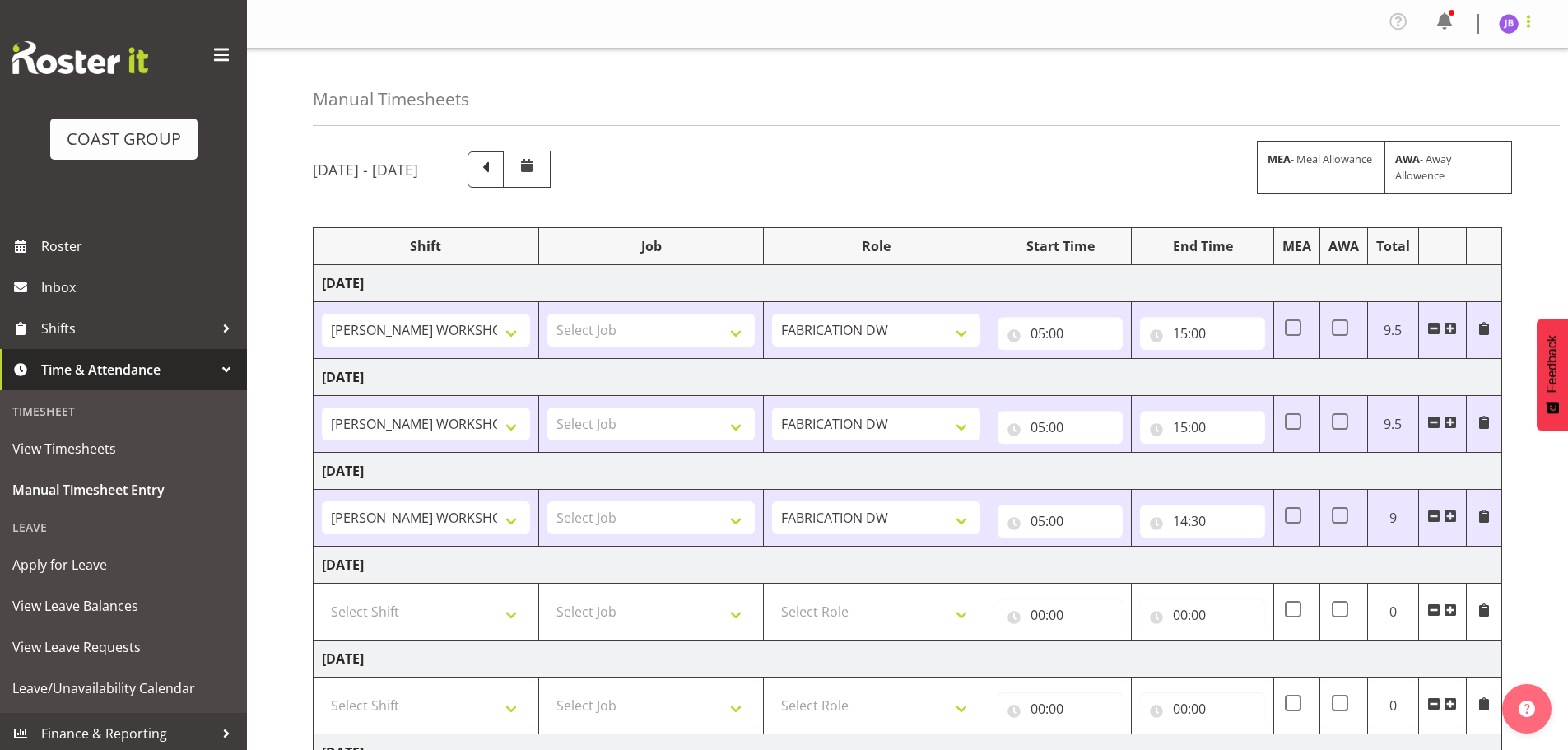
click at [1523, 23] on span at bounding box center [1528, 21] width 19 height 19
click at [1488, 102] on link "Log Out" at bounding box center [1460, 90] width 158 height 30
